Goal: Transaction & Acquisition: Book appointment/travel/reservation

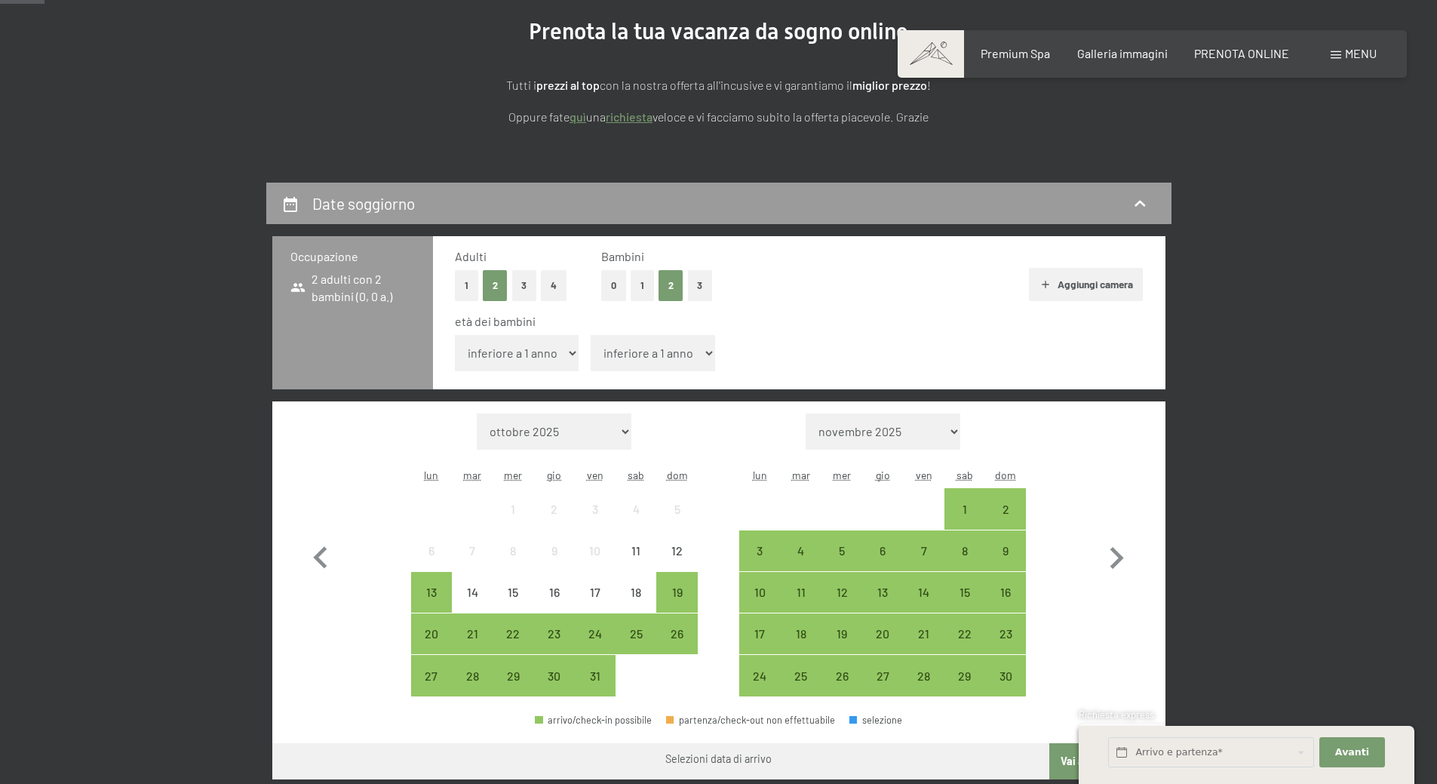
scroll to position [226, 0]
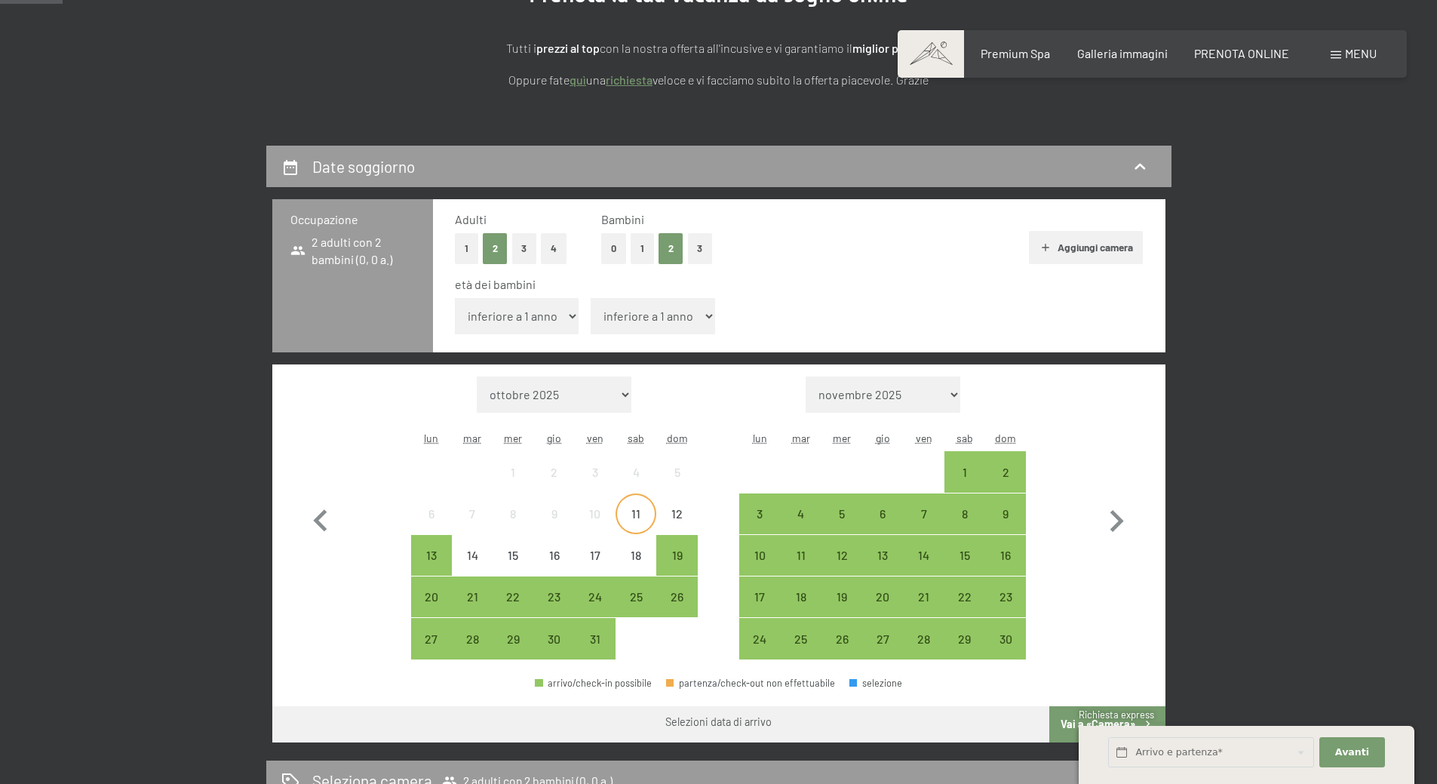
click at [640, 524] on div "11" at bounding box center [636, 527] width 38 height 38
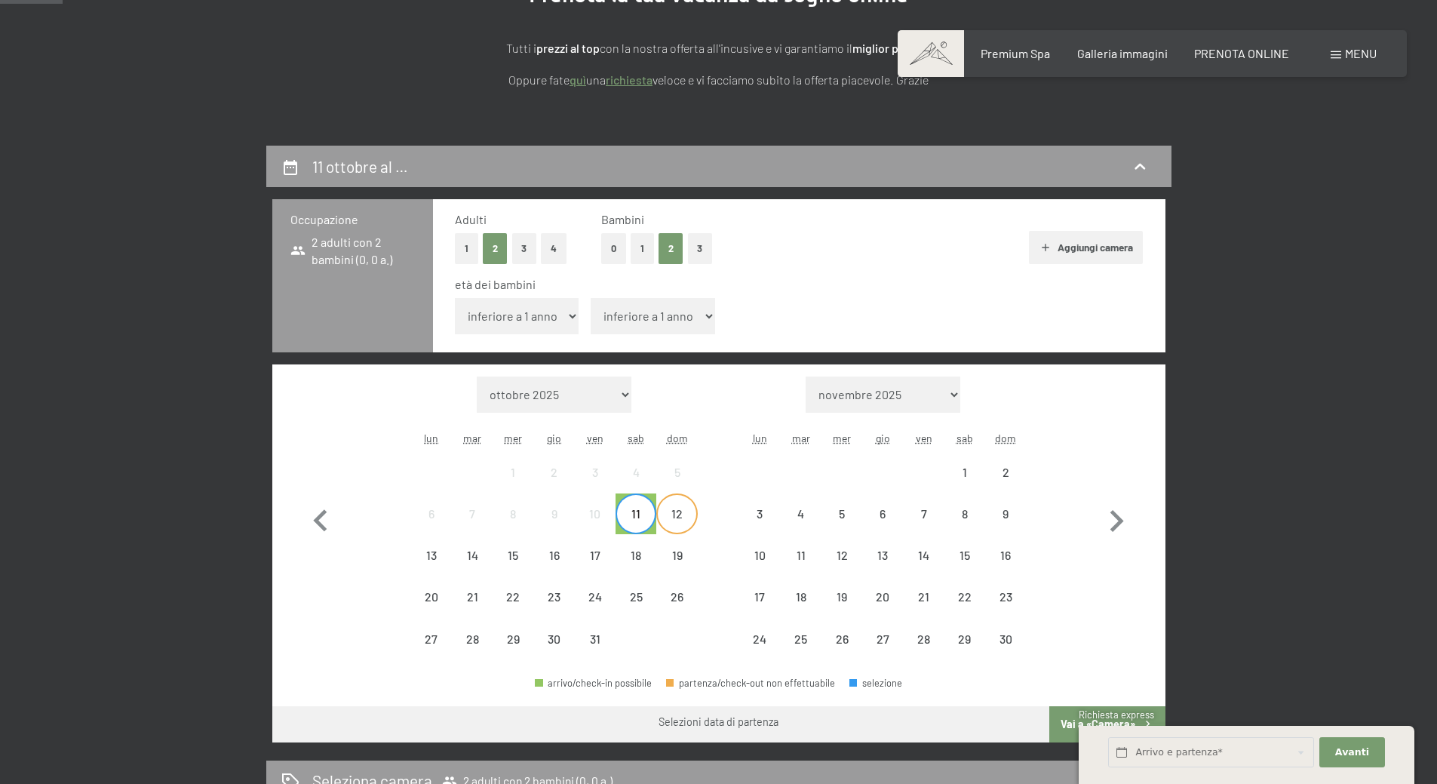
click at [674, 521] on div "12" at bounding box center [677, 527] width 38 height 38
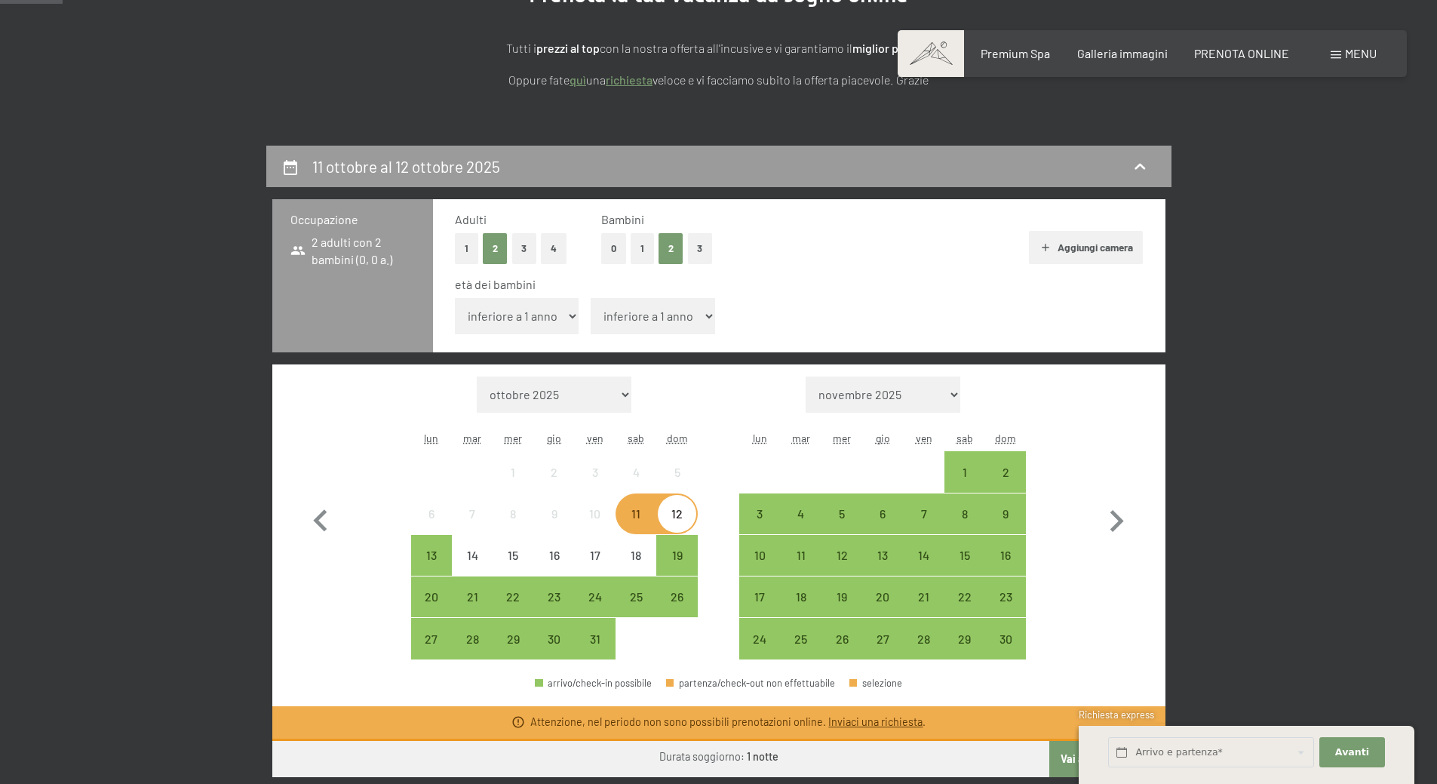
click at [545, 324] on select "inferiore a 1 anno 1 anno 2 anni 3 anni 4 anni 5 anni 6 anni 7 anni 8 anni 9 an…" at bounding box center [517, 316] width 124 height 36
select select "8"
click at [455, 298] on select "inferiore a 1 anno 1 anno 2 anni 3 anni 4 anni 5 anni 6 anni 7 anni 8 anni 9 an…" at bounding box center [517, 316] width 124 height 36
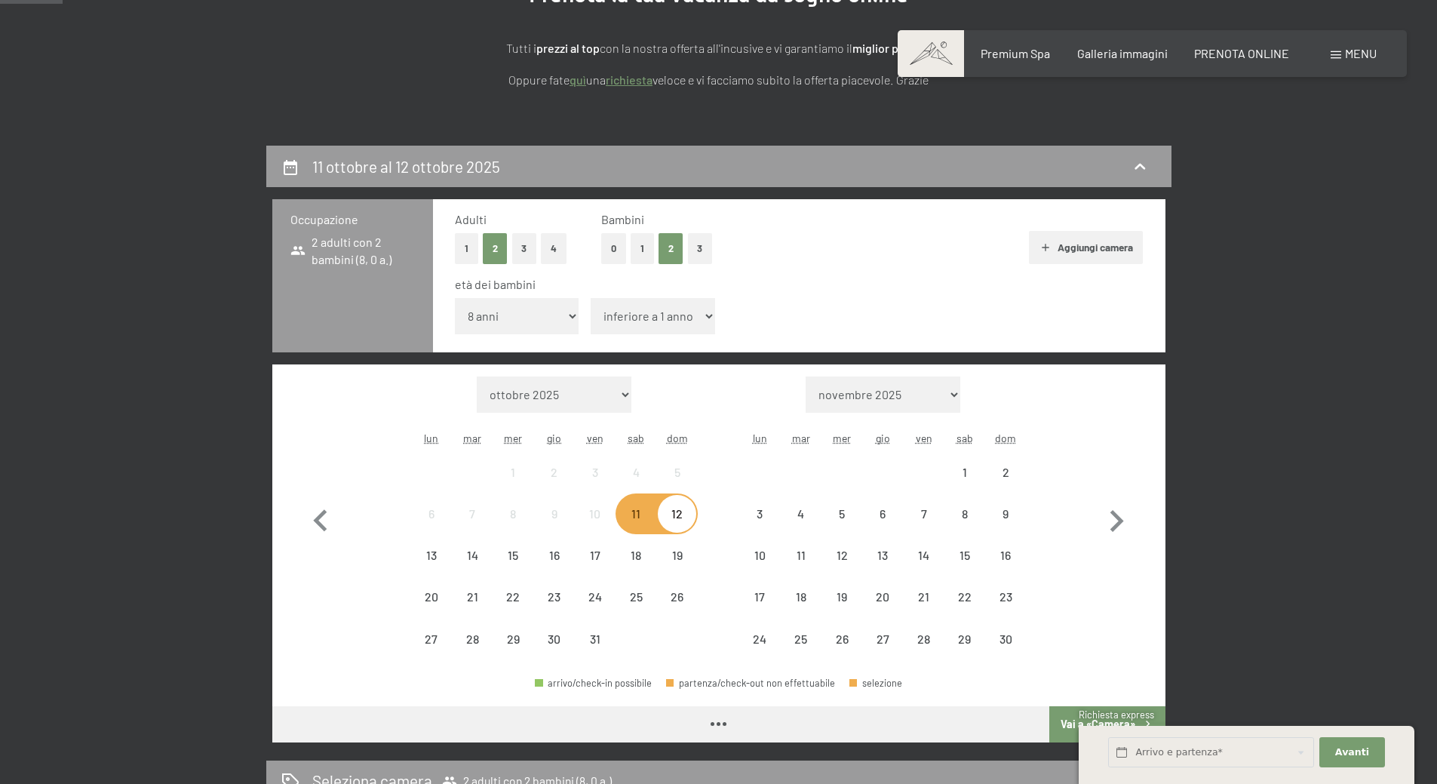
click at [619, 324] on select "inferiore a 1 anno 1 anno 2 anni 3 anni 4 anni 5 anni 6 anni 7 anni 8 anni 9 an…" at bounding box center [653, 316] width 124 height 36
click at [620, 318] on select "inferiore a 1 anno 1 anno 2 anni 3 anni 4 anni 5 anni 6 anni 7 anni 8 anni 9 an…" at bounding box center [653, 316] width 124 height 36
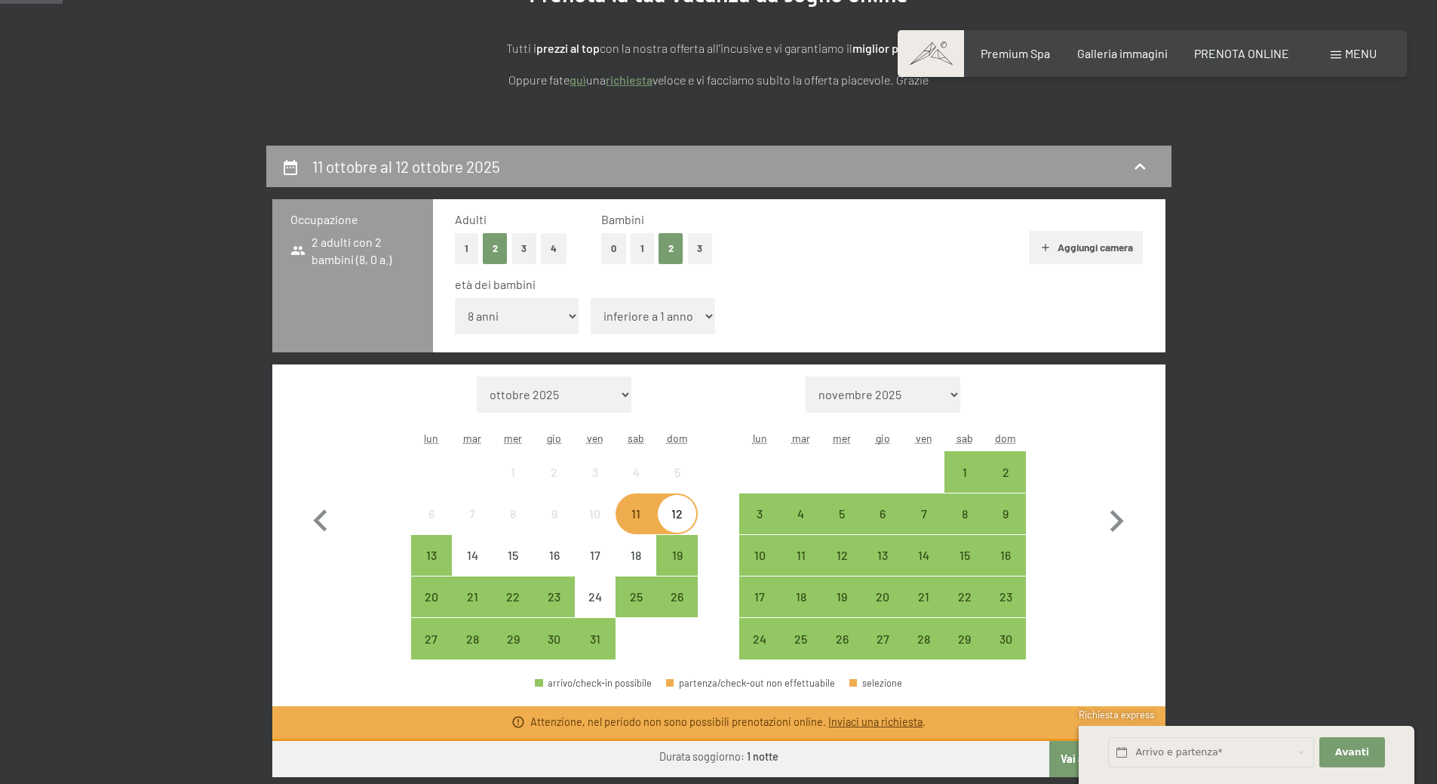
click at [656, 312] on select "inferiore a 1 anno 1 anno 2 anni 3 anni 4 anni 5 anni 6 anni 7 anni 8 anni 9 an…" at bounding box center [653, 316] width 124 height 36
select select "6"
click at [591, 298] on select "inferiore a 1 anno 1 anno 2 anni 3 anni 4 anni 5 anni 6 anni 7 anni 8 anni 9 an…" at bounding box center [653, 316] width 124 height 36
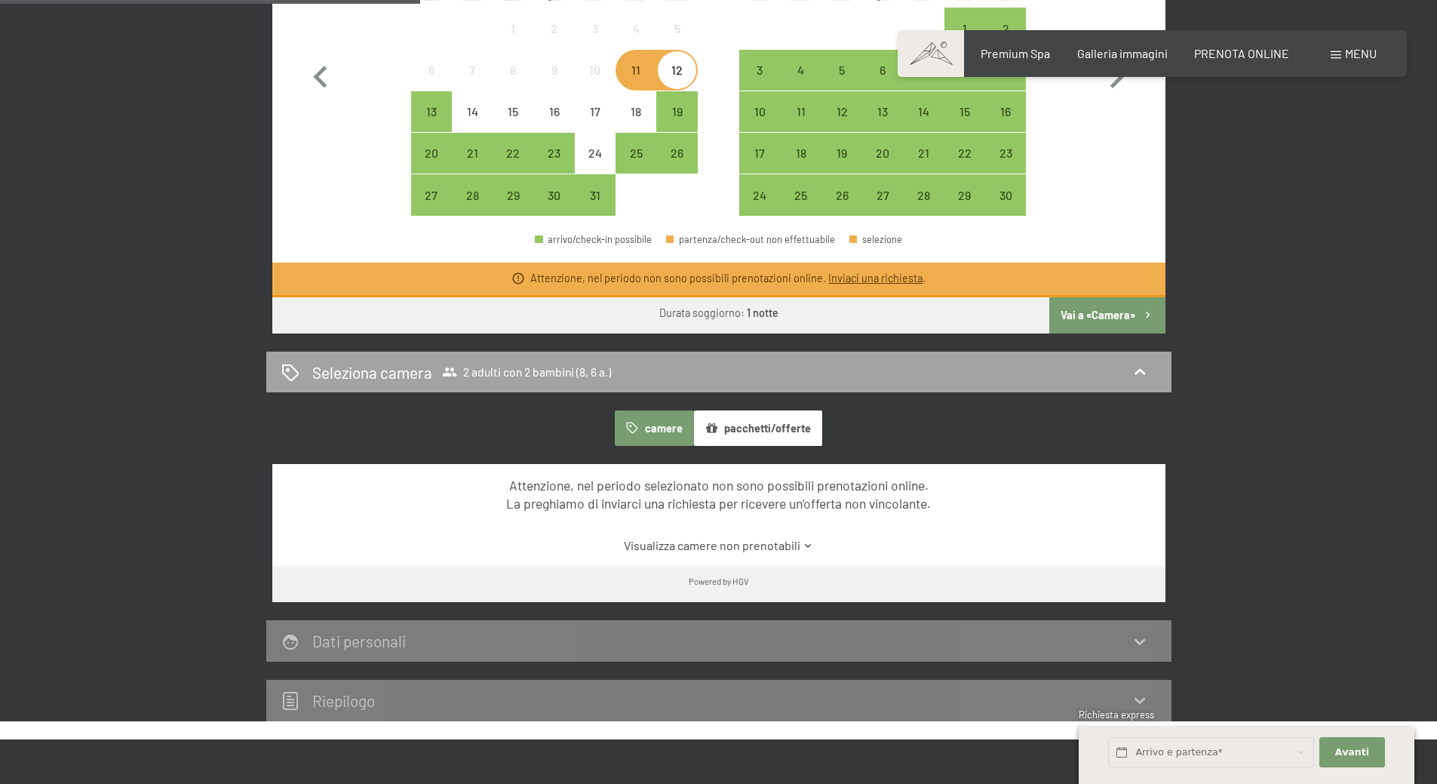
scroll to position [679, 0]
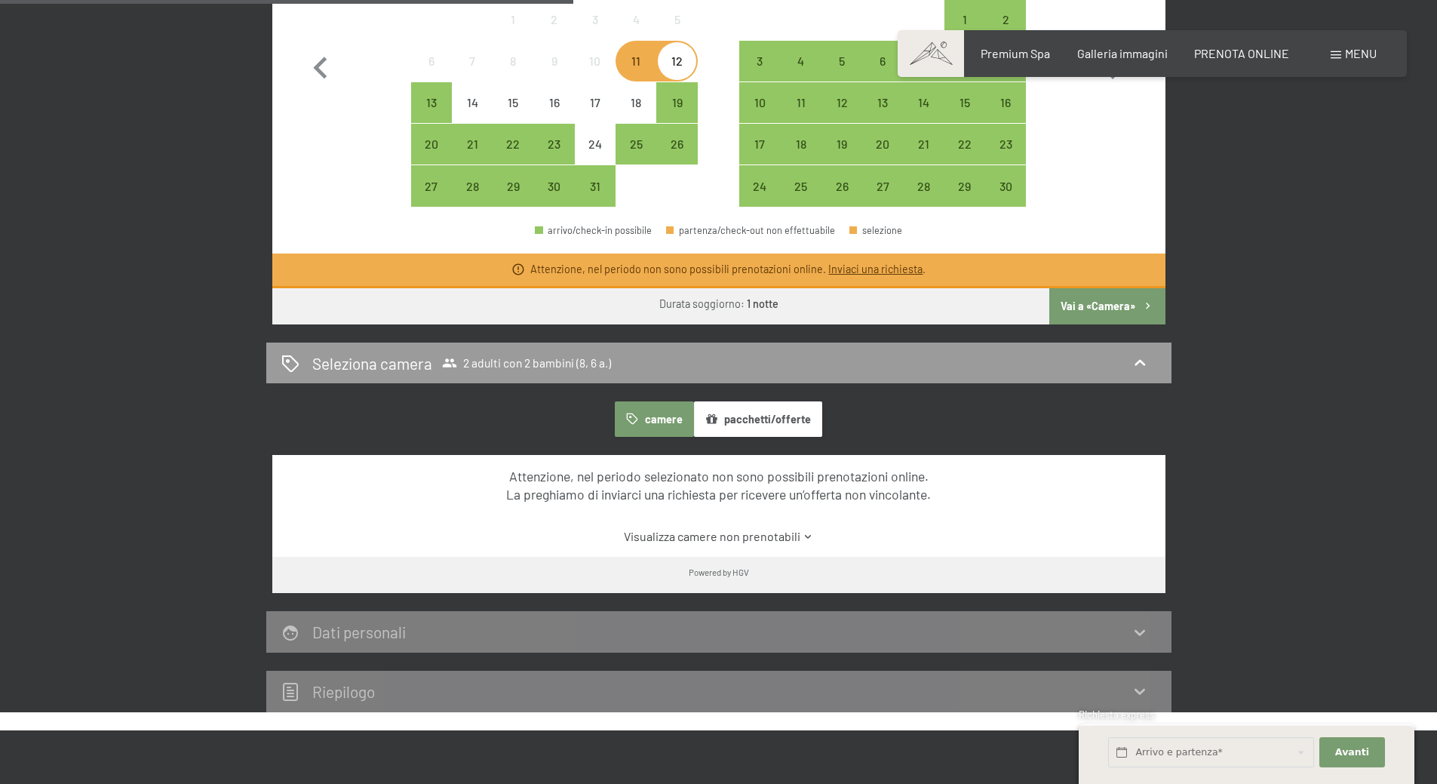
click at [1108, 311] on button "Vai a «Camera»" at bounding box center [1106, 306] width 115 height 36
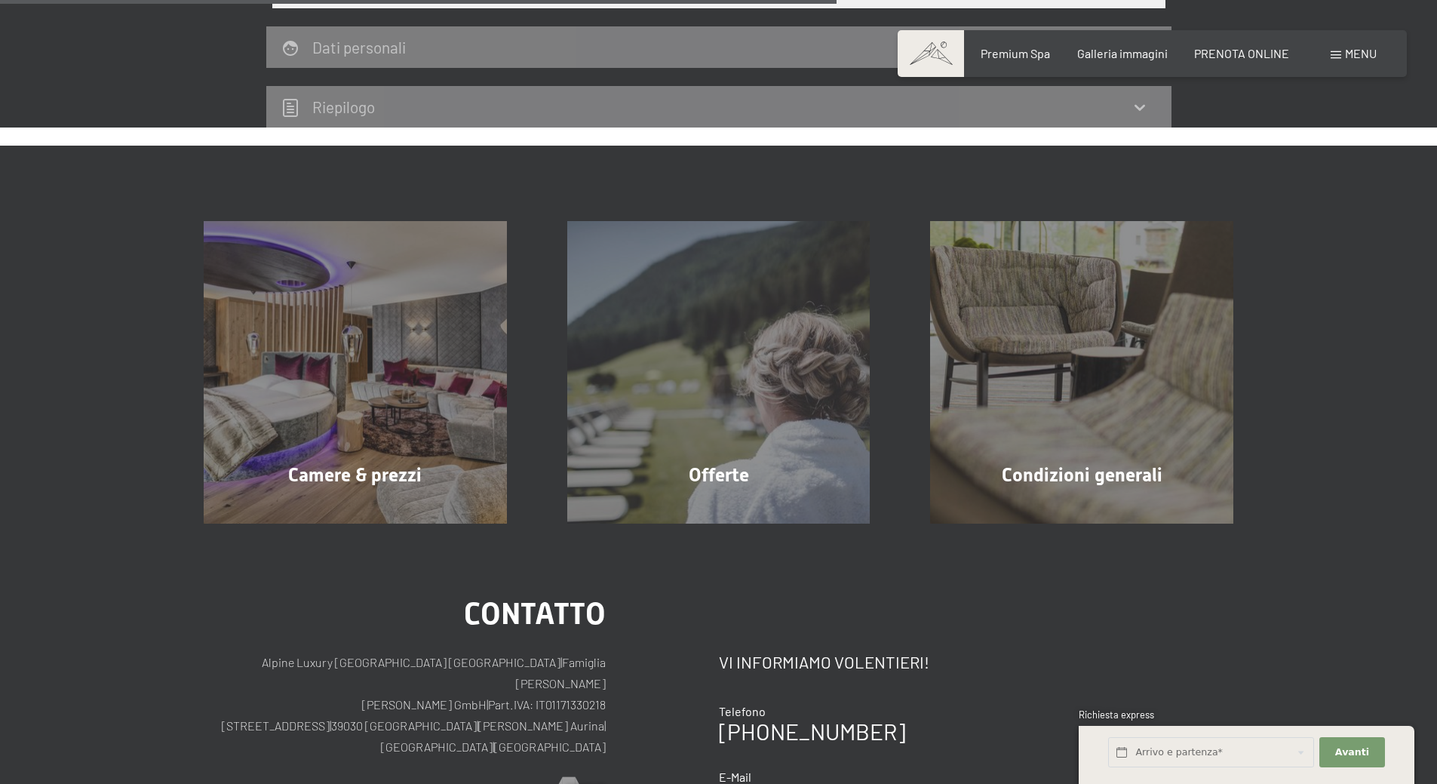
scroll to position [296, 0]
